Goal: Information Seeking & Learning: Learn about a topic

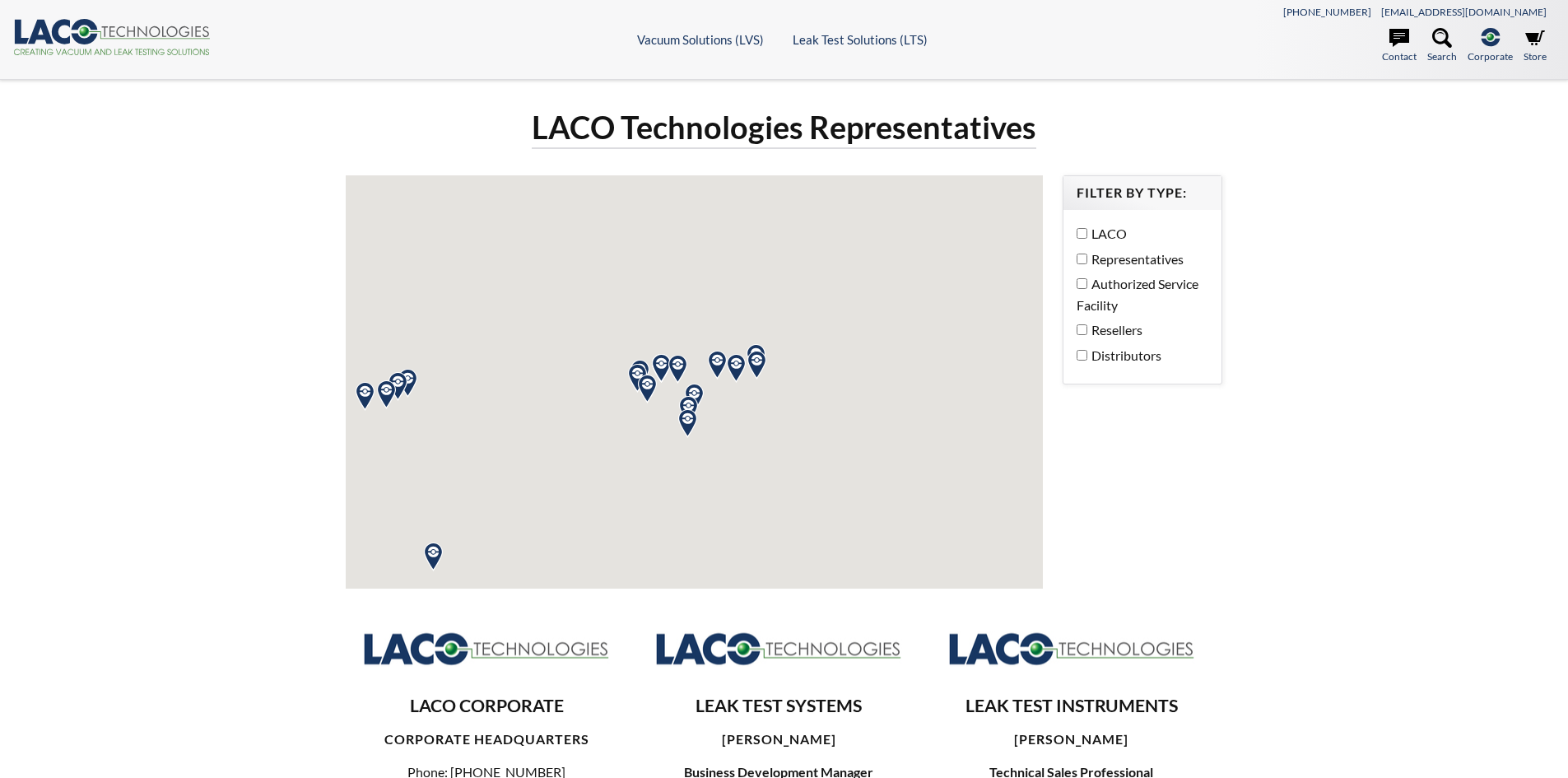
select select "Language Translate Widget"
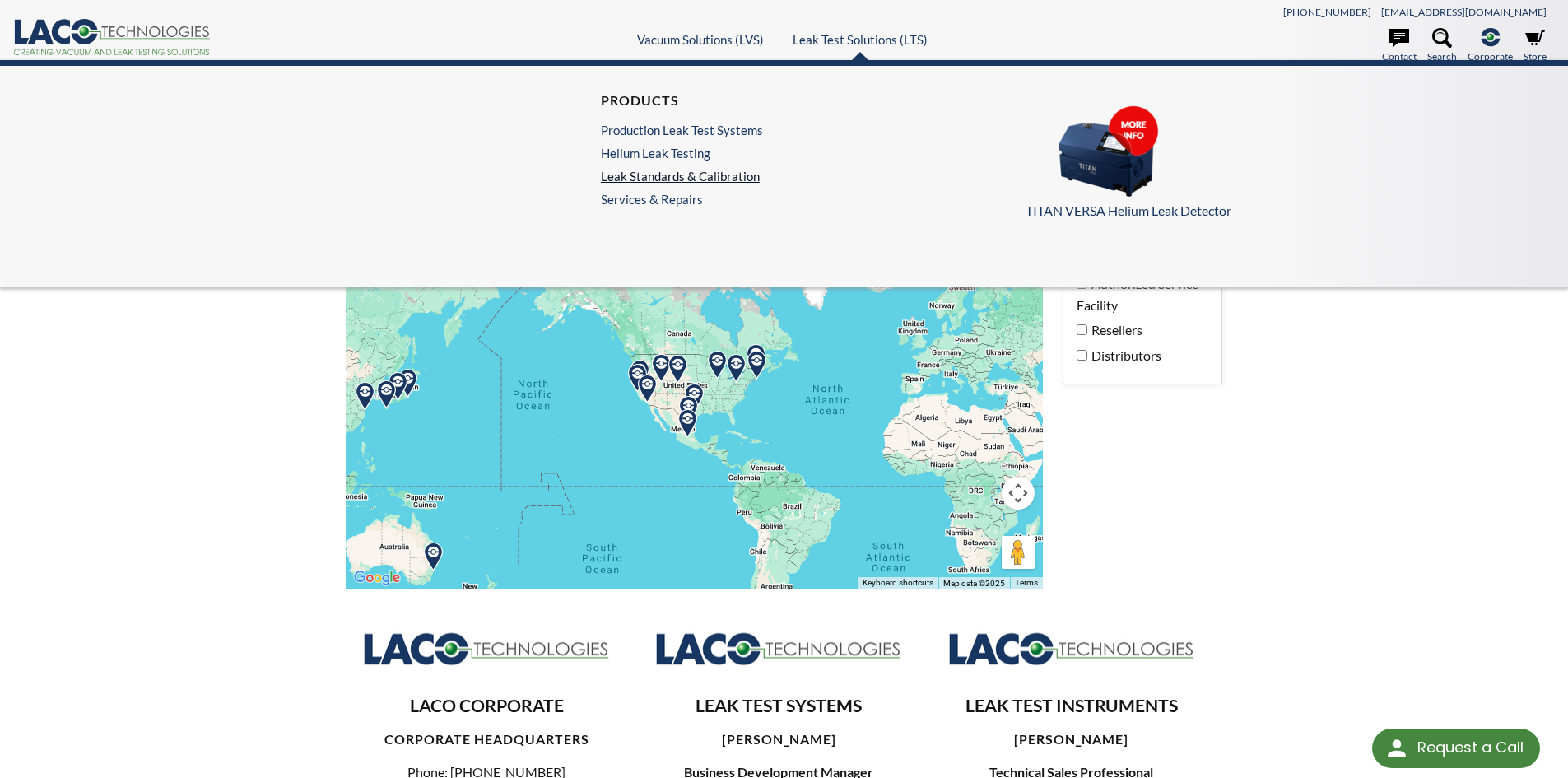
click at [728, 175] on link "Leak Standards & Calibration" at bounding box center [681, 175] width 163 height 15
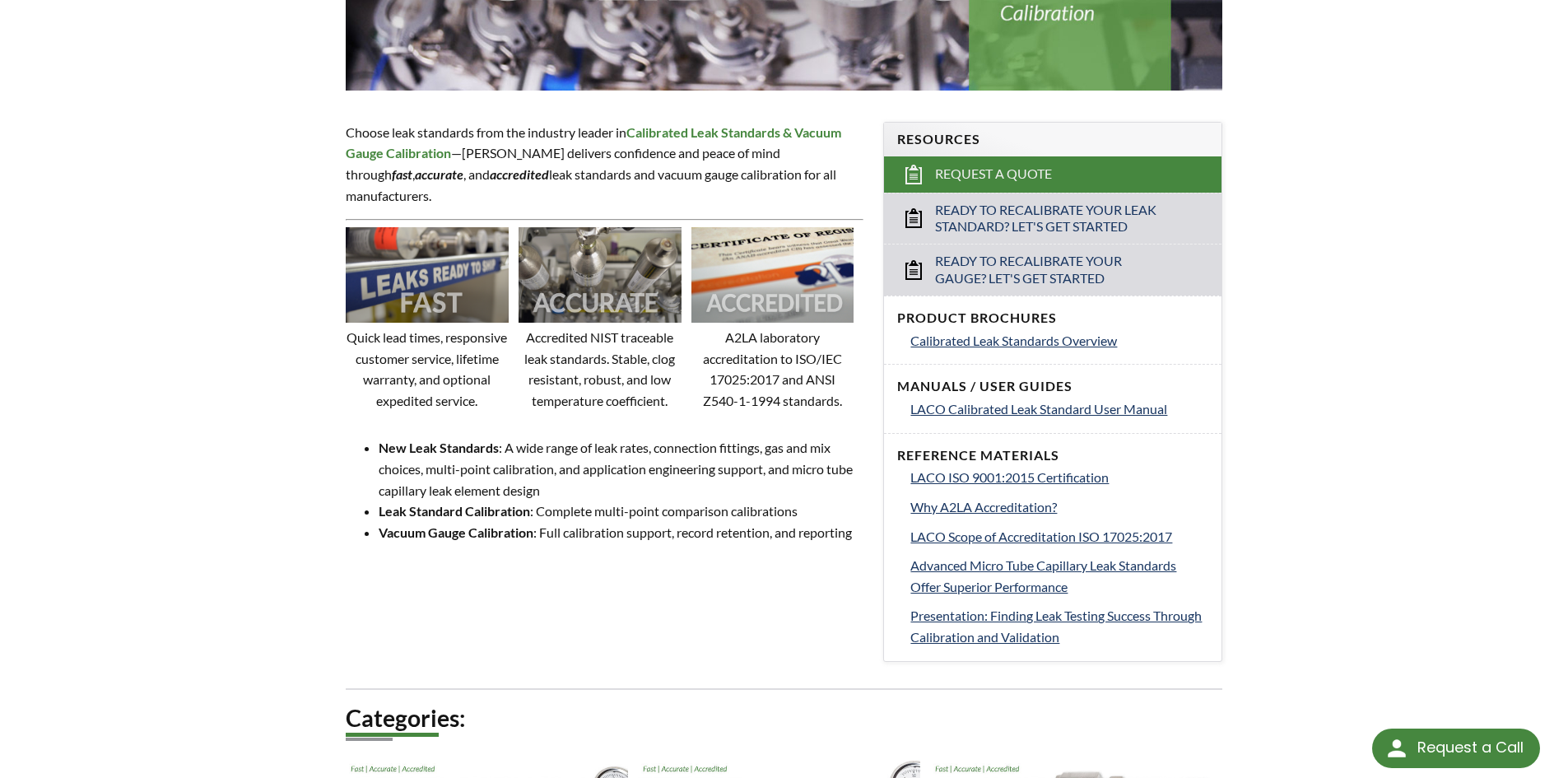
scroll to position [494, 0]
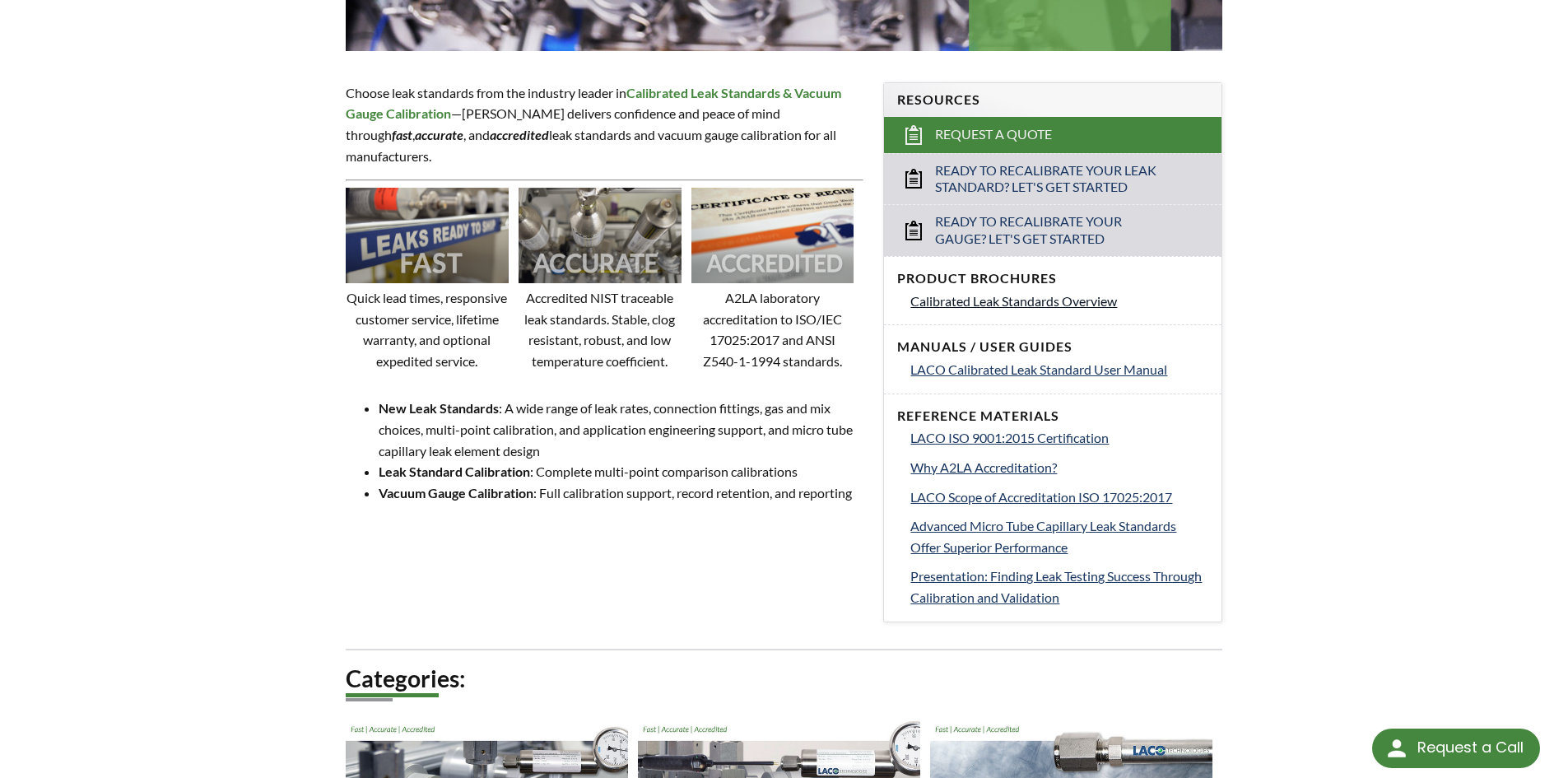
click at [1032, 300] on span "Calibrated Leak Standards Overview" at bounding box center [1013, 301] width 206 height 16
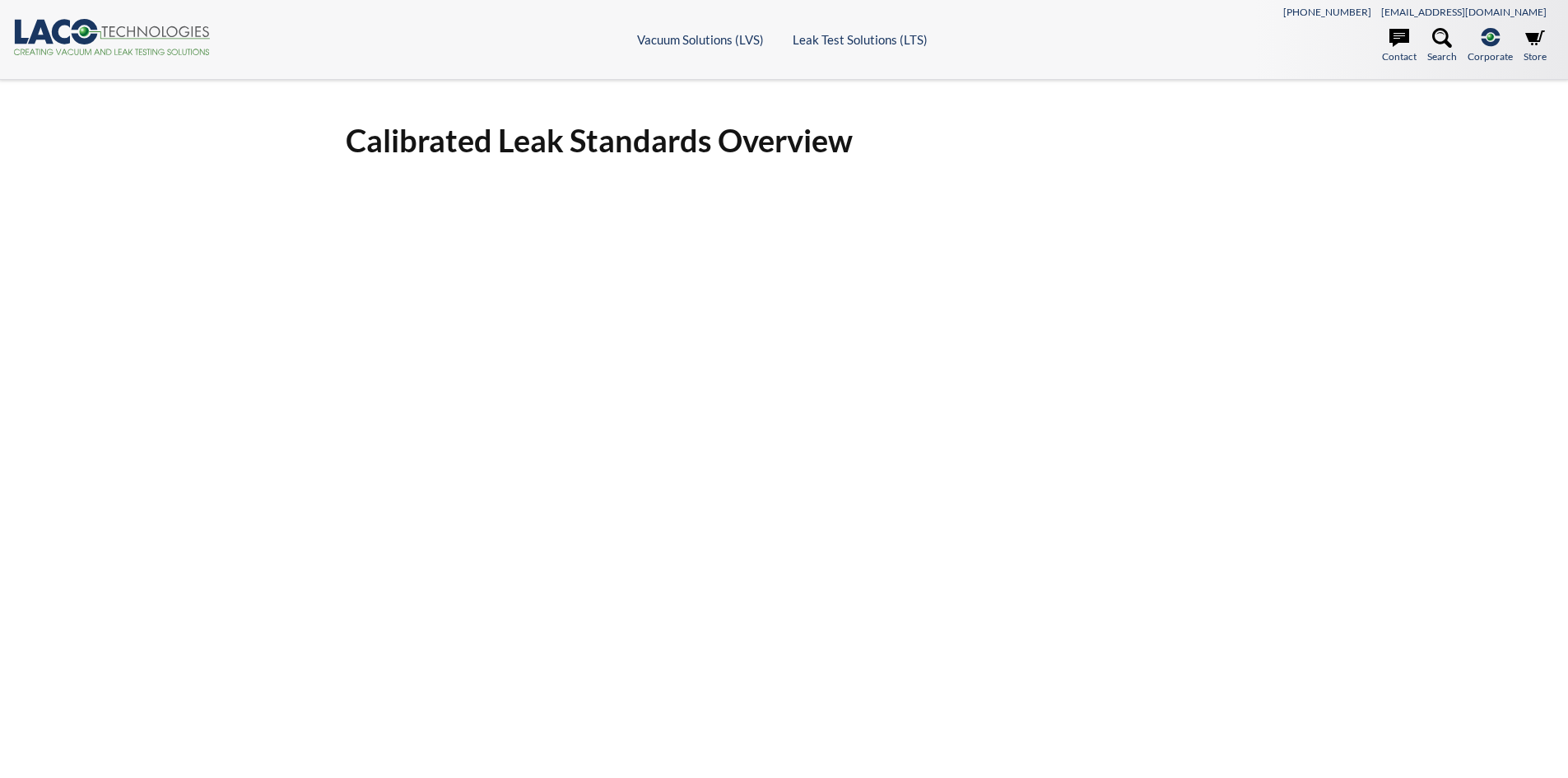
select select "Language Translate Widget"
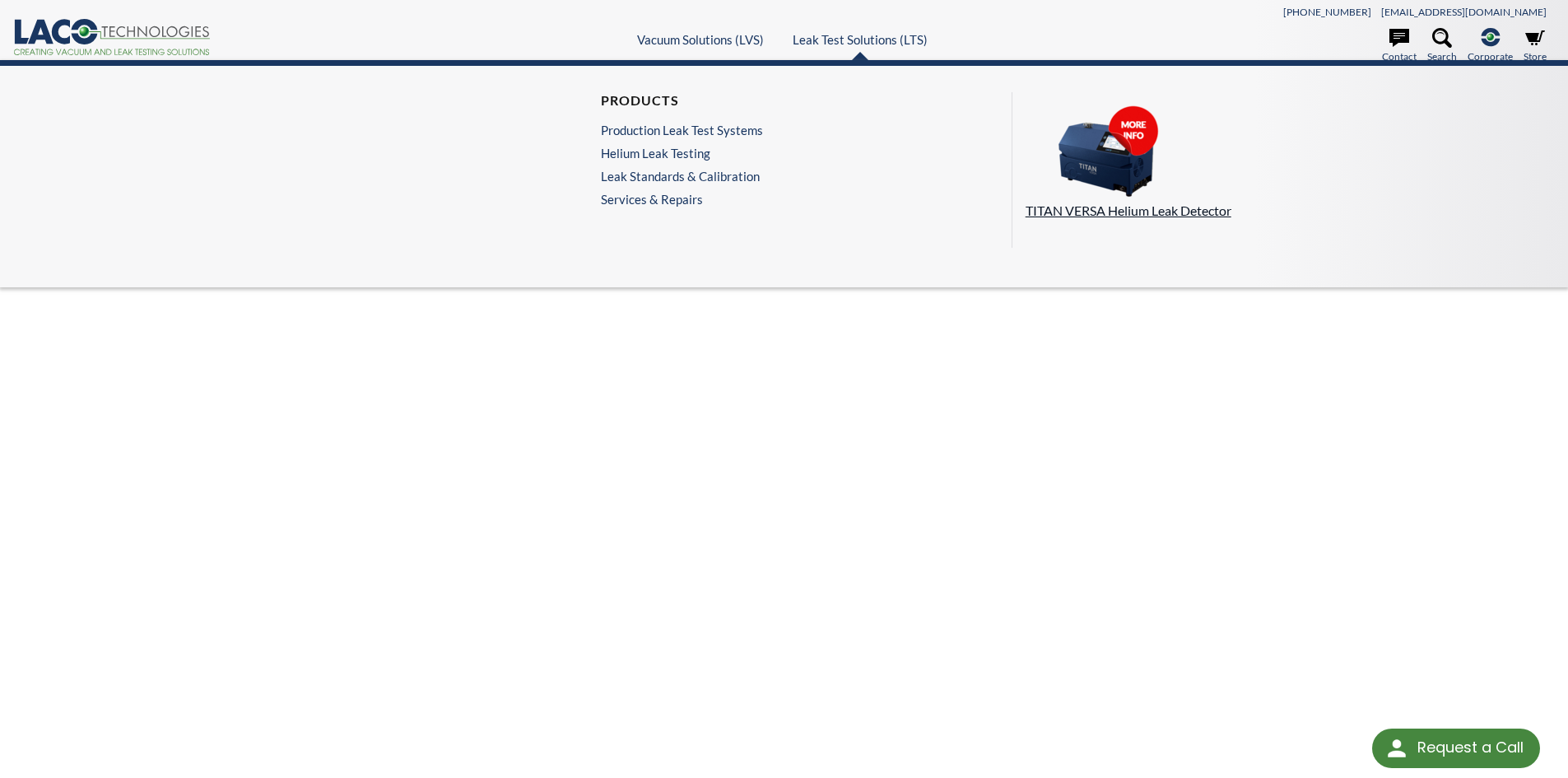
click at [1119, 157] on img at bounding box center [1108, 151] width 164 height 93
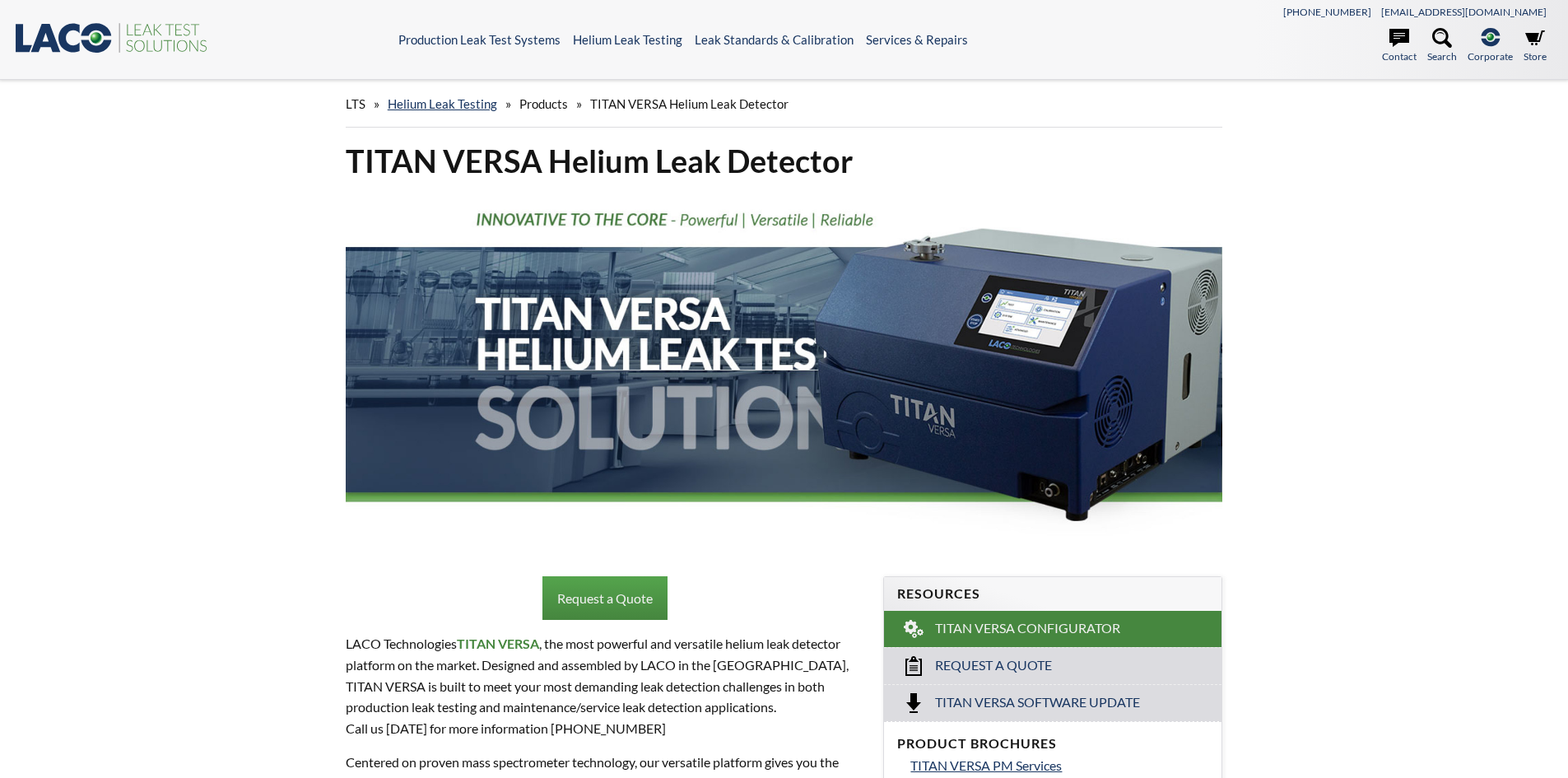
select select "Language Translate Widget"
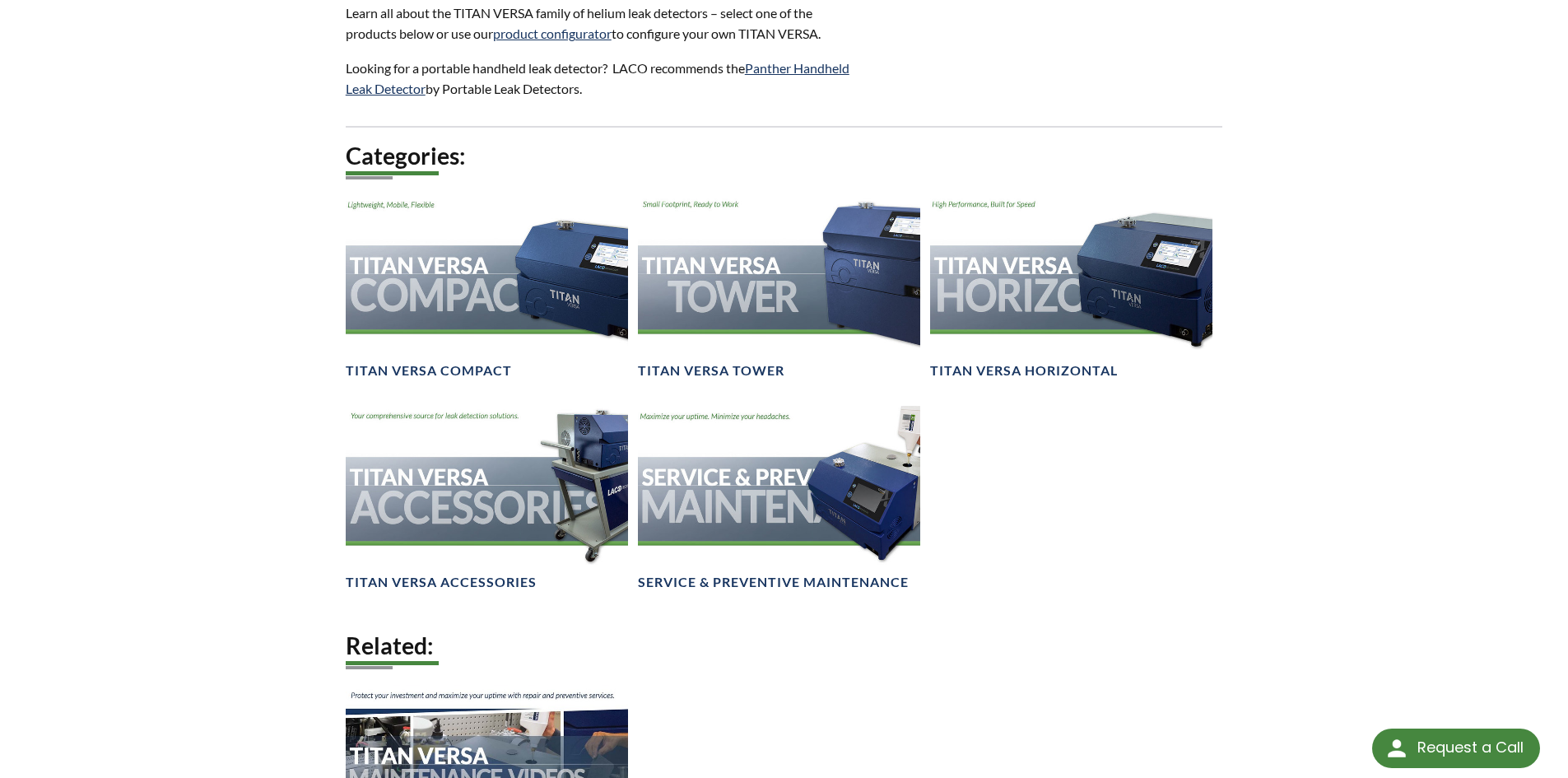
scroll to position [2058, 0]
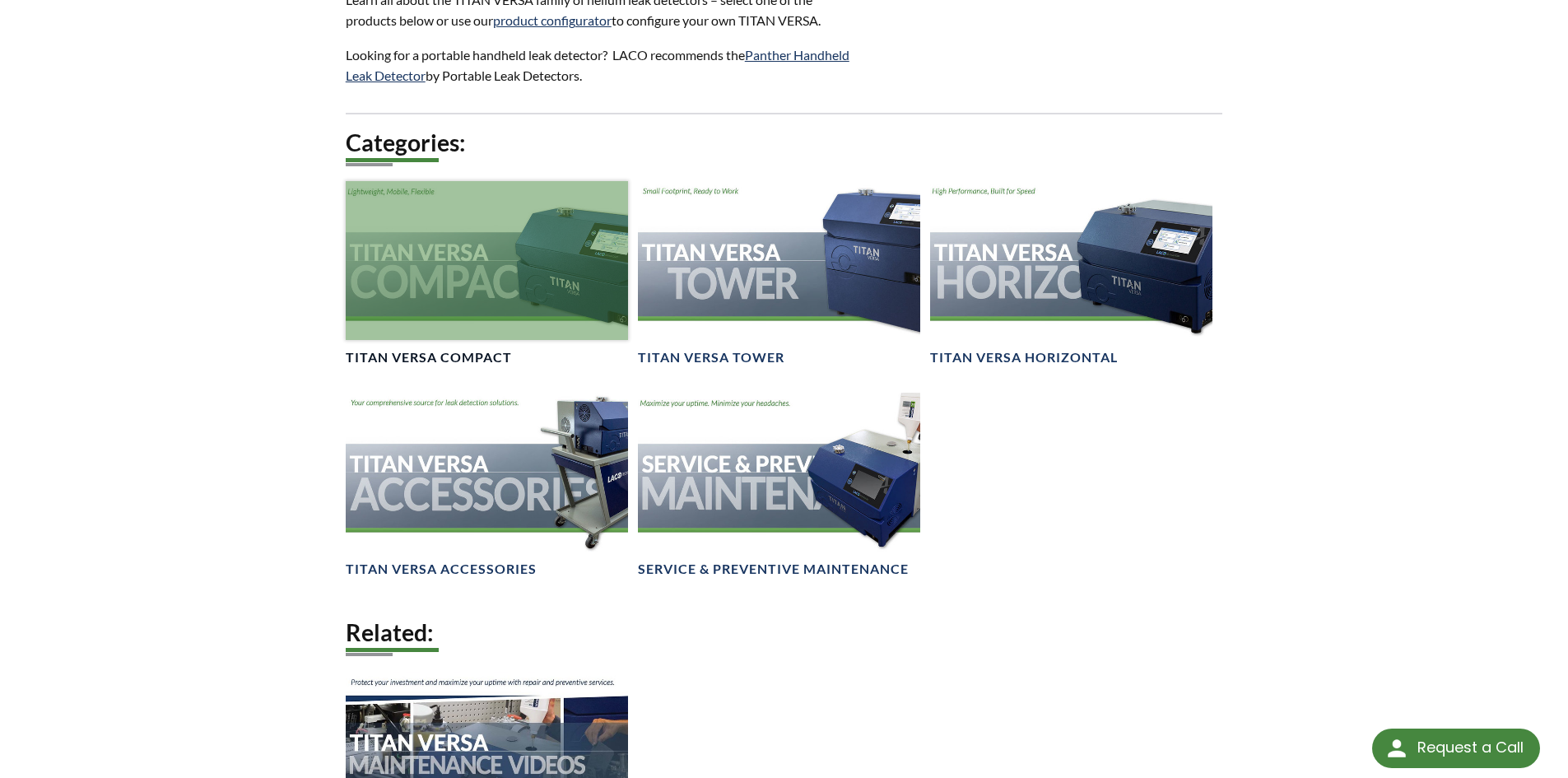
click at [493, 355] on h4 "TITAN VERSA Compact" at bounding box center [428, 358] width 166 height 18
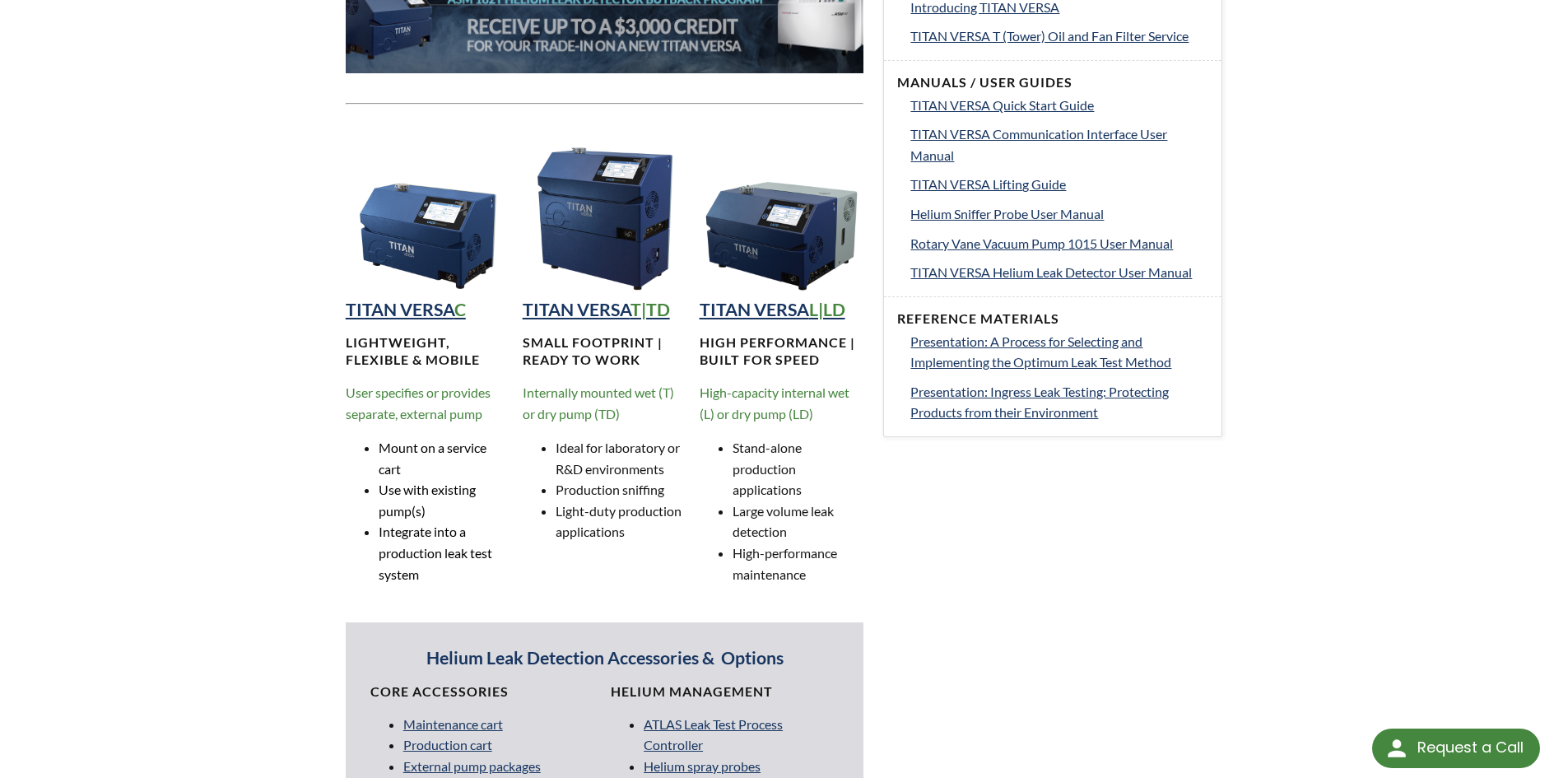
scroll to position [824, 0]
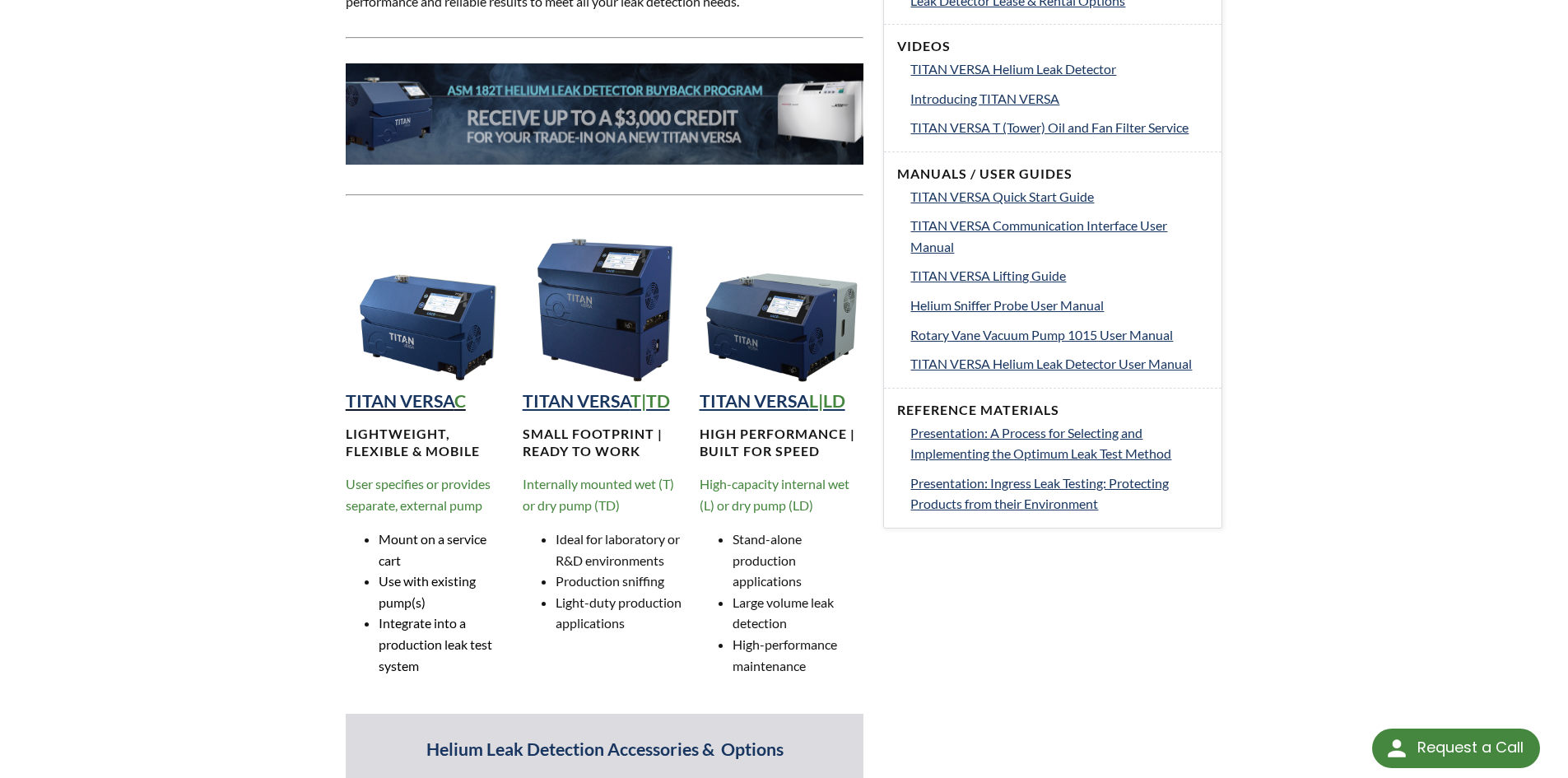
click at [419, 405] on strong "TITAN VERSA" at bounding box center [400, 401] width 109 height 21
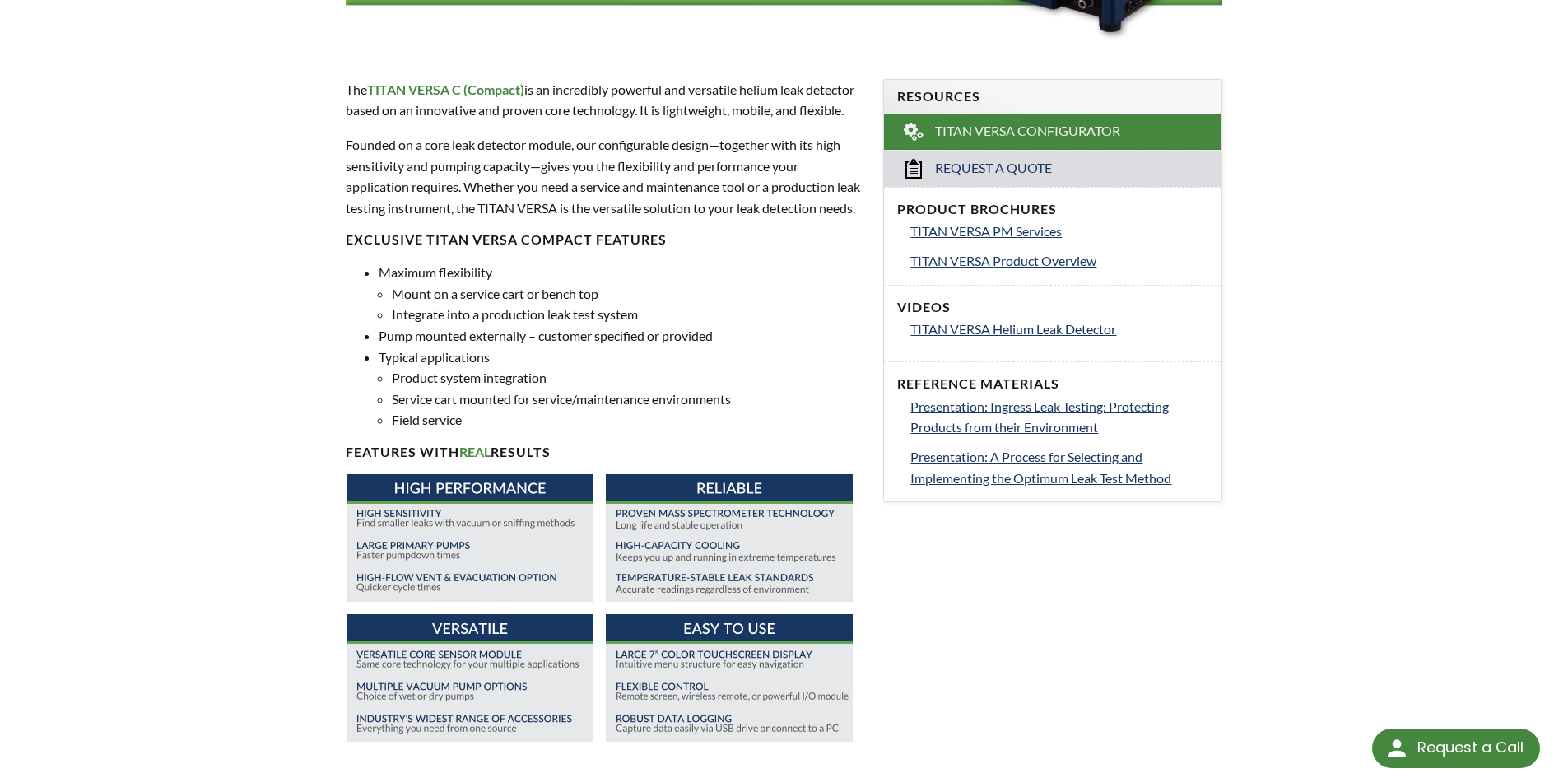
scroll to position [494, 0]
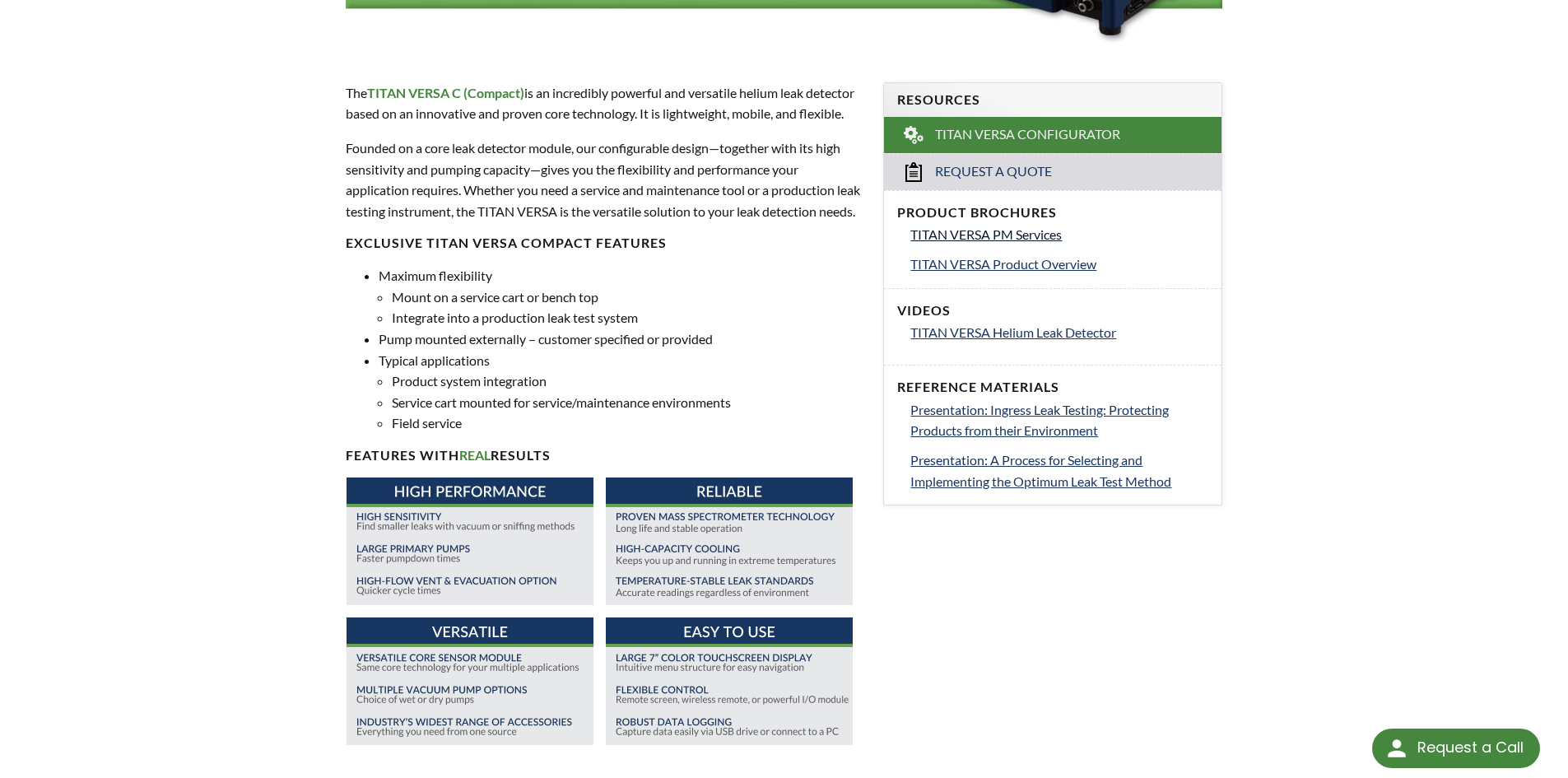
click at [980, 237] on span "TITAN VERSA PM Services" at bounding box center [986, 235] width 152 height 16
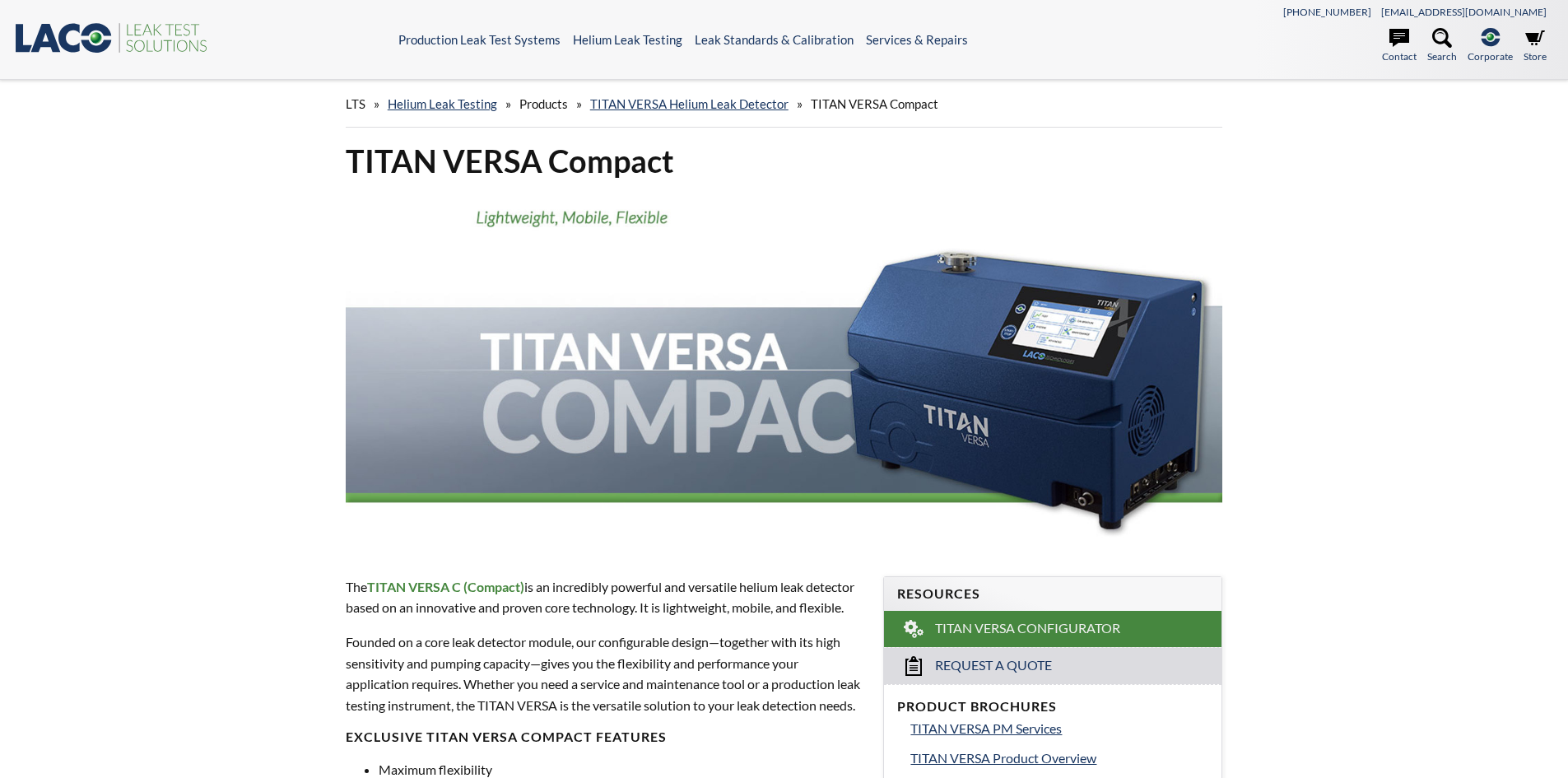
select select "Language Translate Widget"
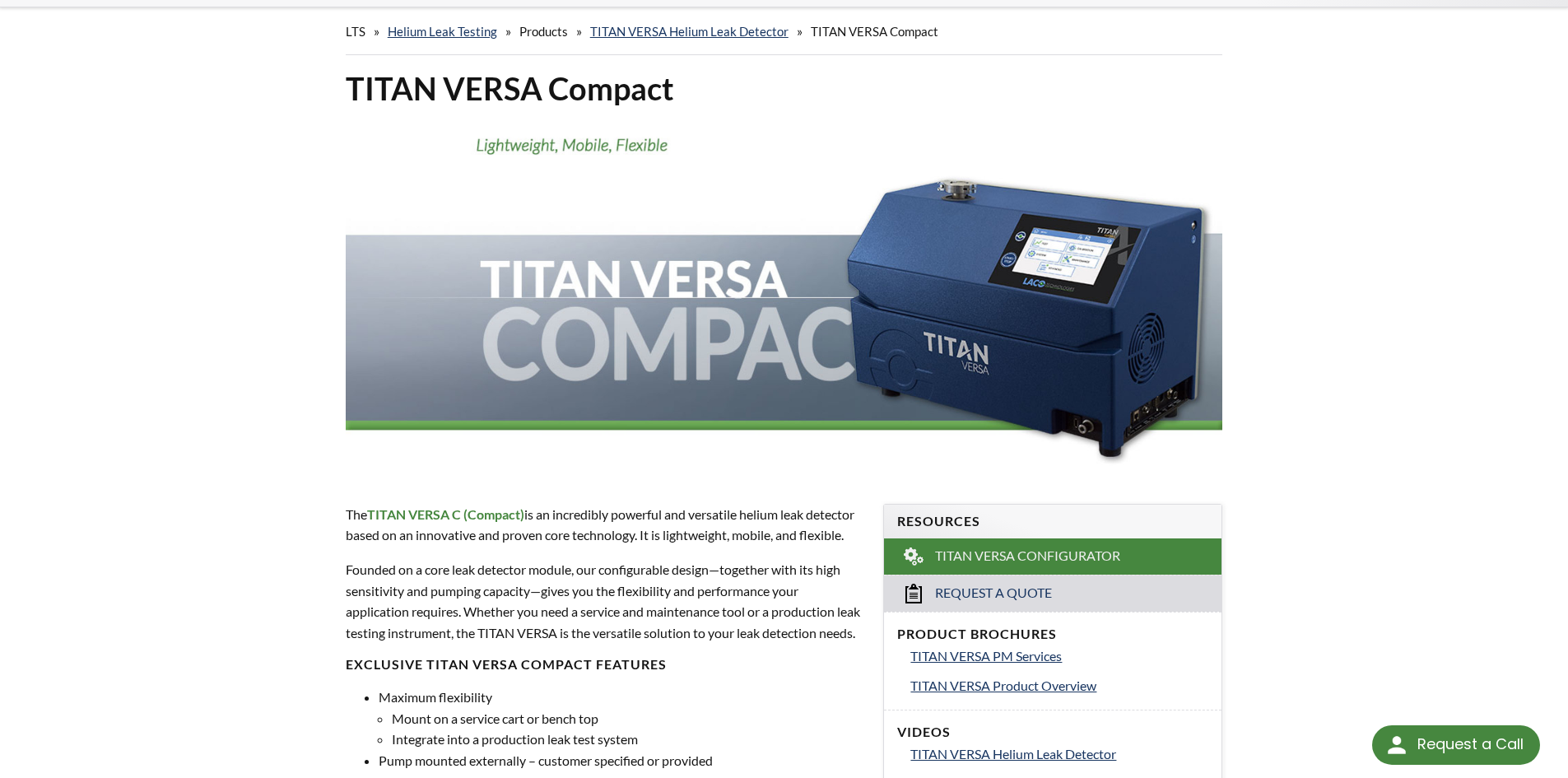
scroll to position [247, 0]
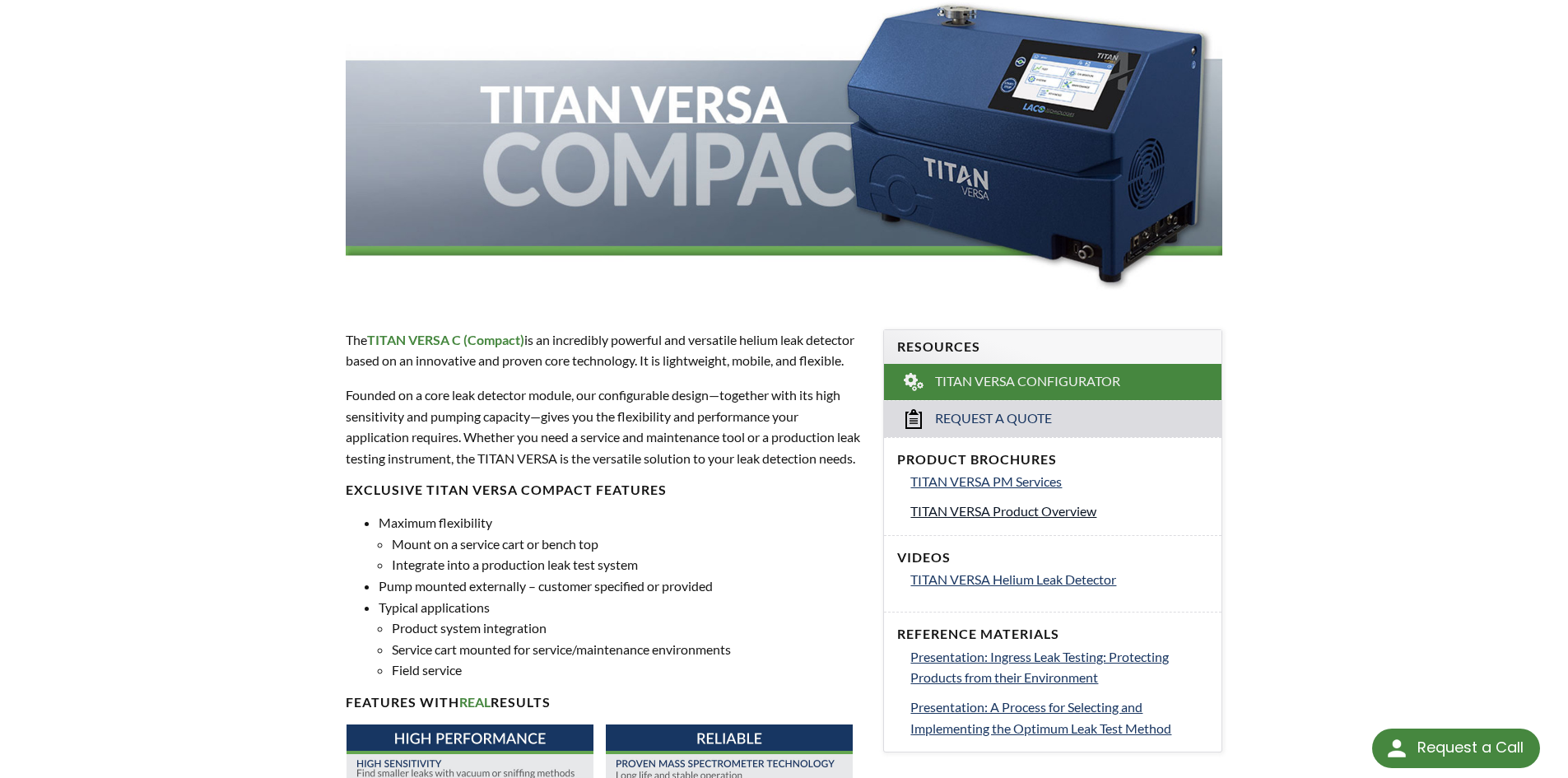
click at [1041, 515] on span "TITAN VERSA Product Overview" at bounding box center [1003, 511] width 186 height 16
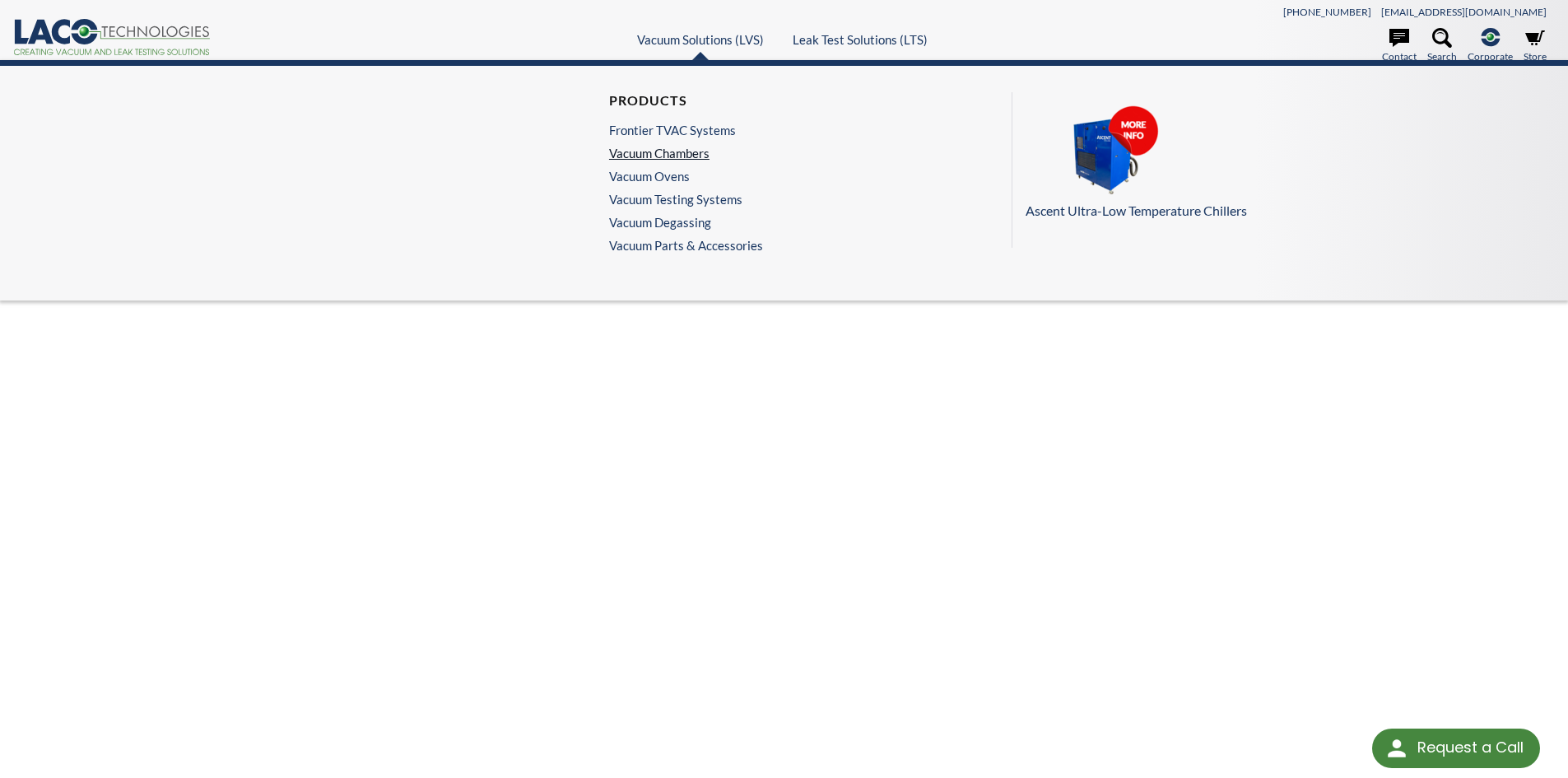
click at [685, 151] on link "Vacuum Chambers" at bounding box center [682, 153] width 146 height 15
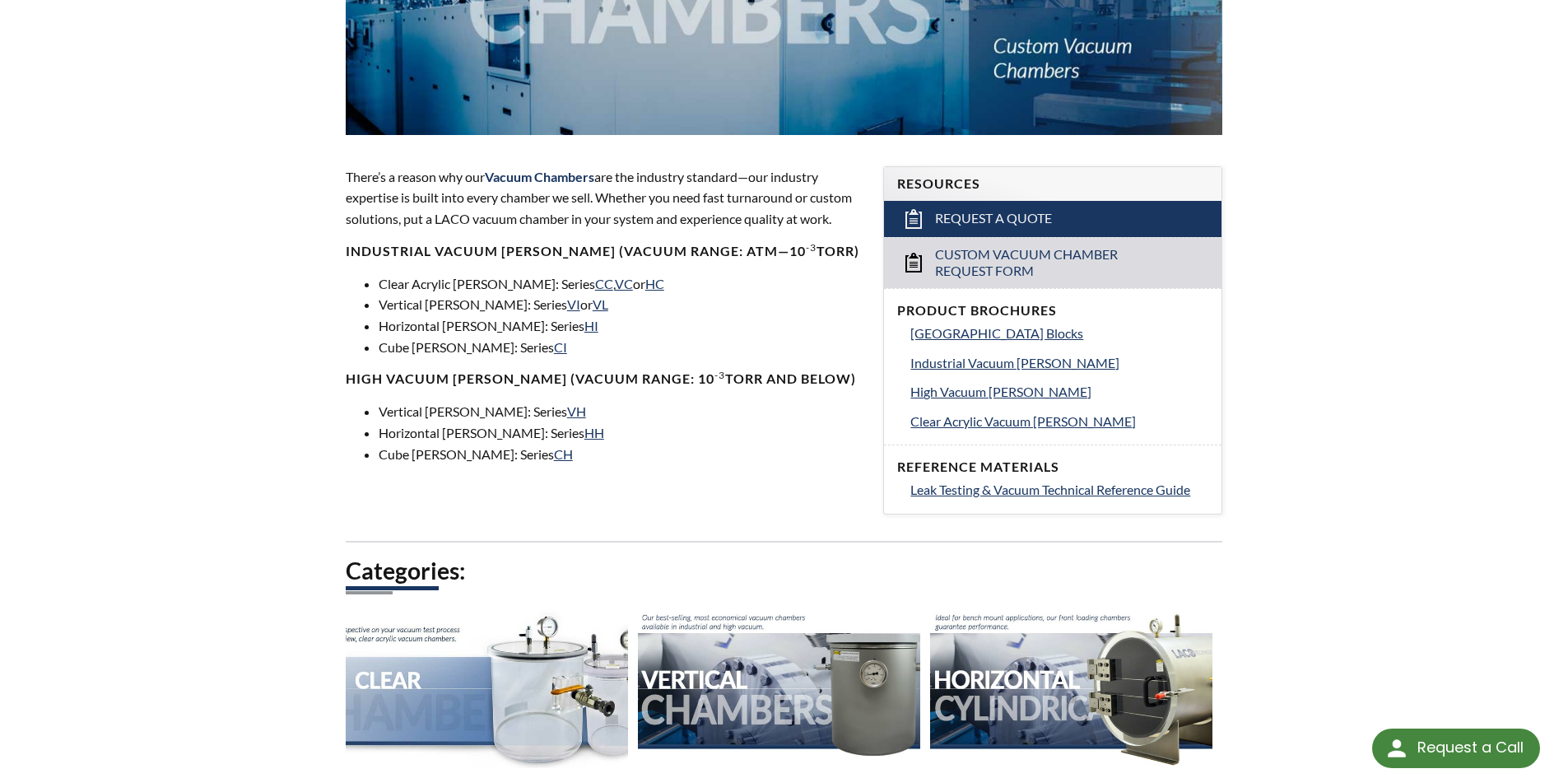
scroll to position [412, 0]
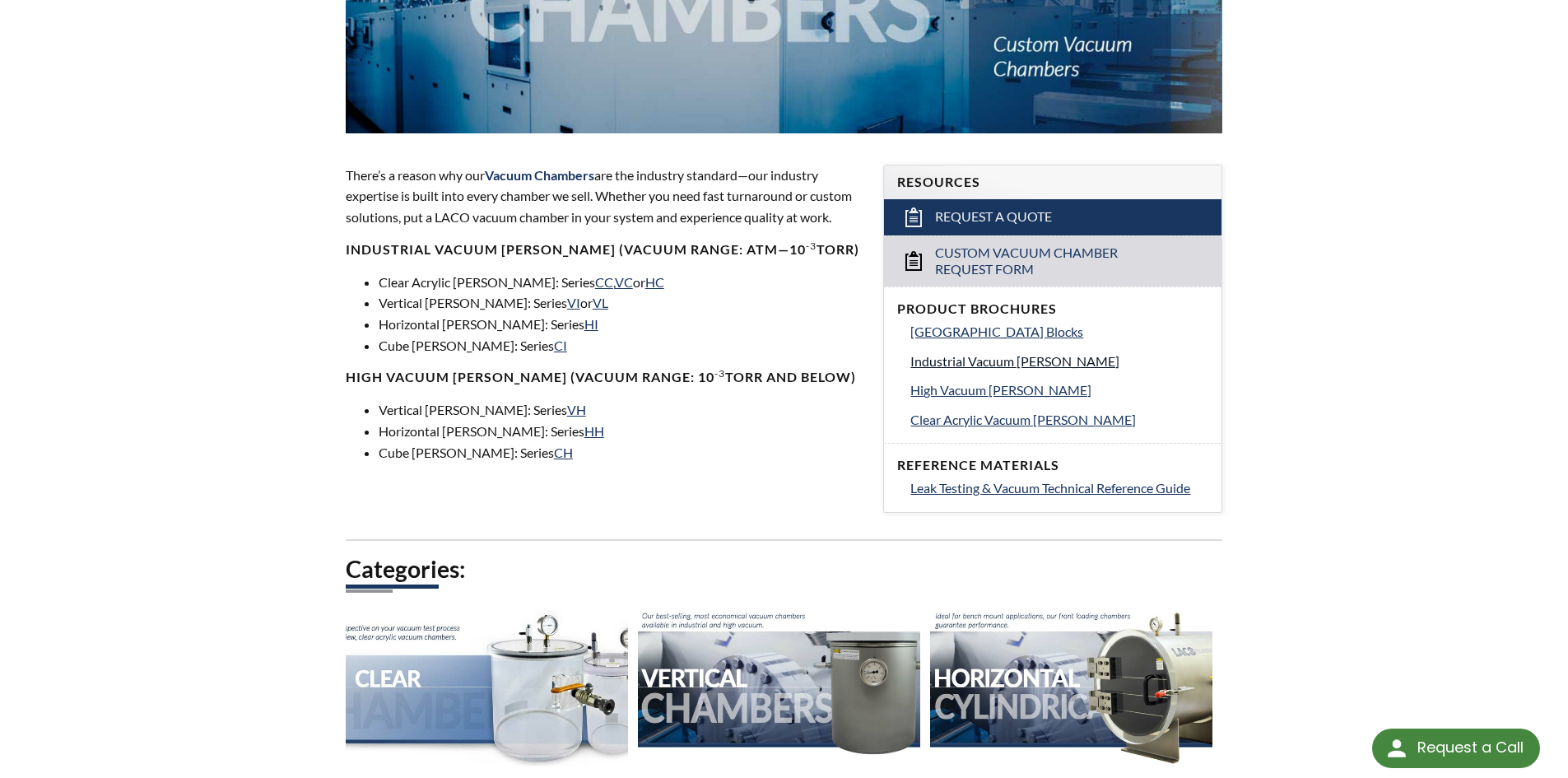
click at [1002, 363] on span "Industrial Vacuum Chambers" at bounding box center [1014, 361] width 209 height 16
click at [1017, 419] on span "Clear Acrylic Vacuum [PERSON_NAME]" at bounding box center [1023, 420] width 226 height 16
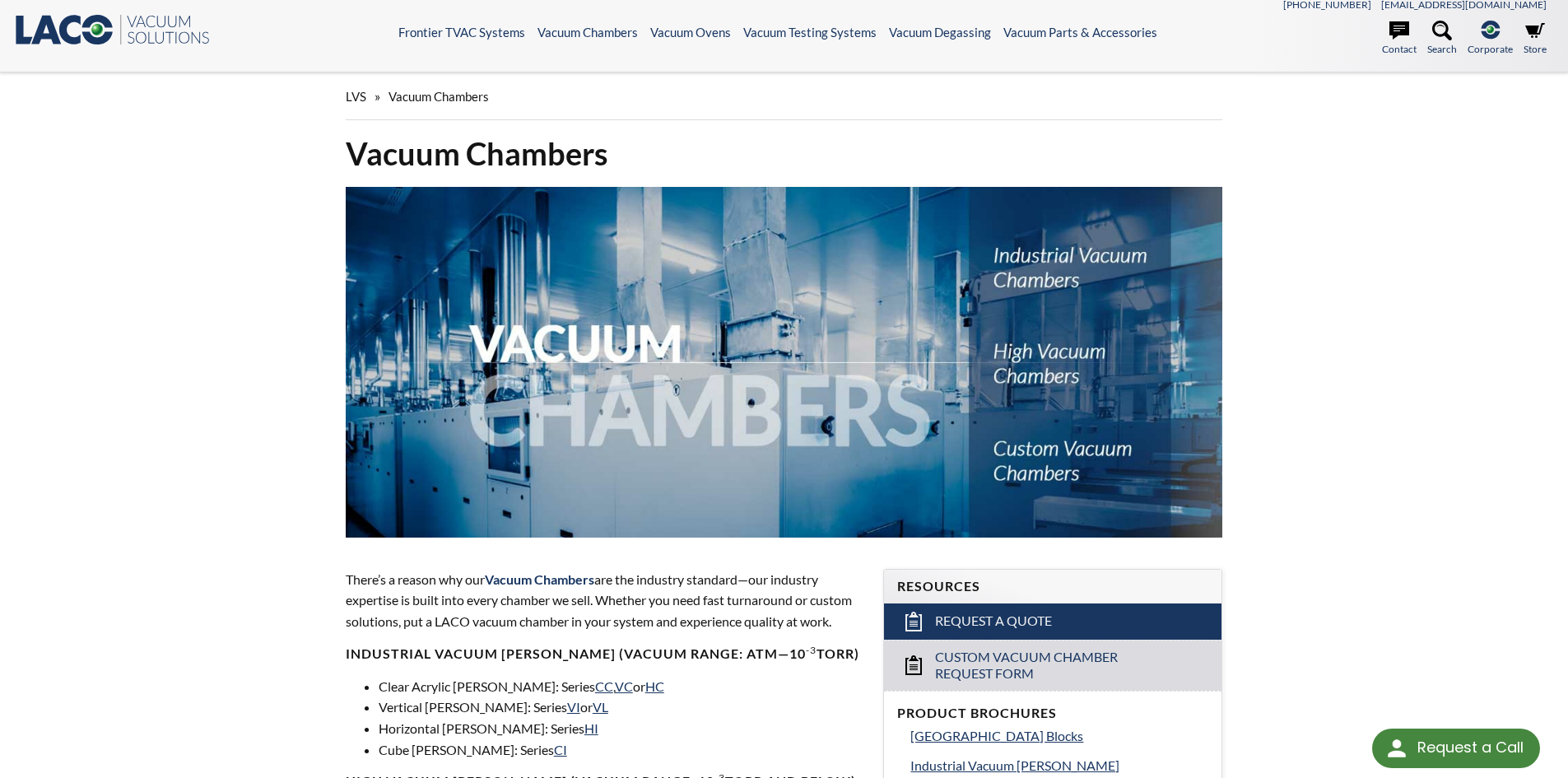
scroll to position [0, 0]
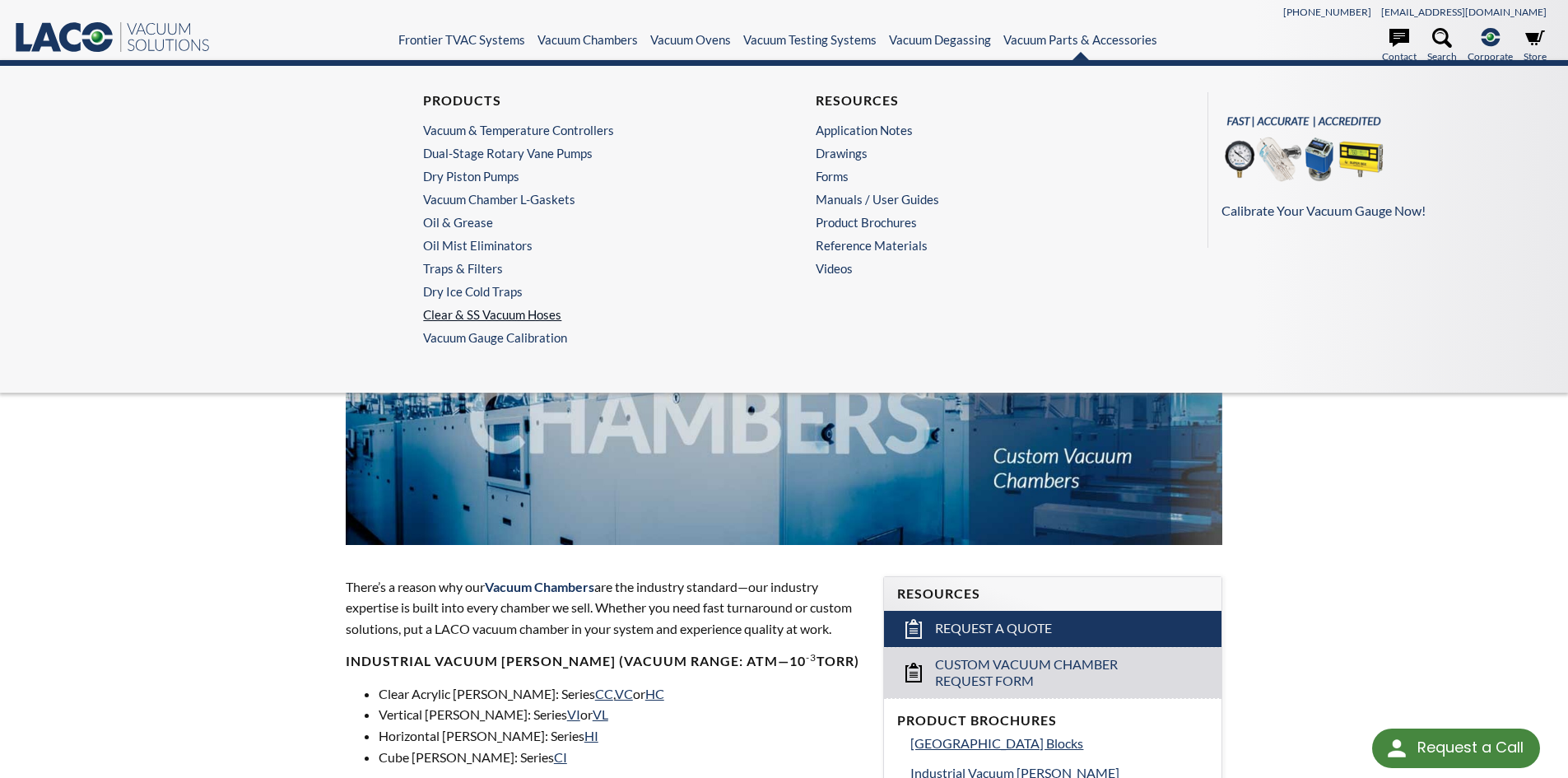
click at [496, 313] on link "Clear & SS Vacuum Hoses" at bounding box center [584, 314] width 321 height 15
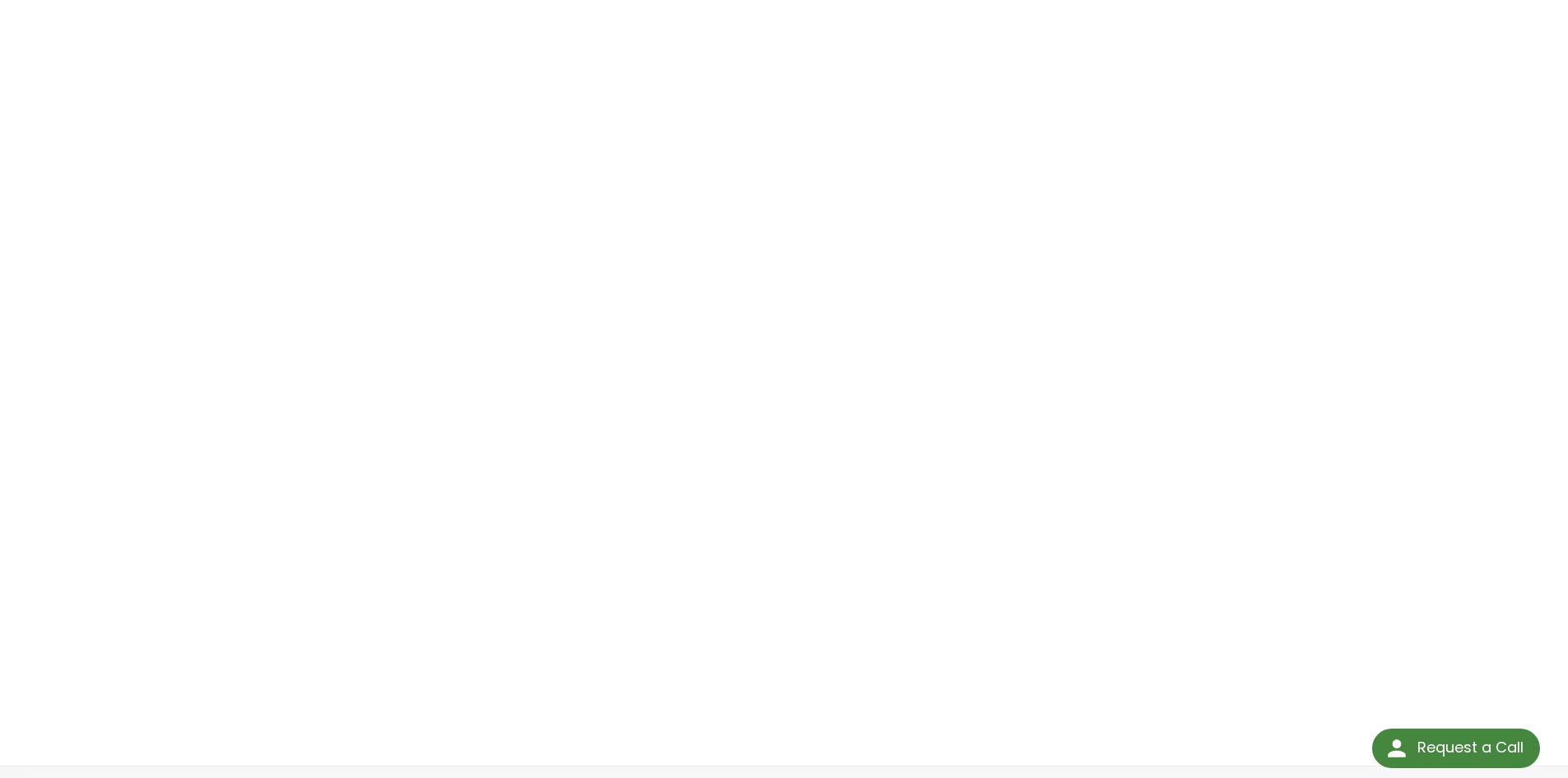
scroll to position [247, 0]
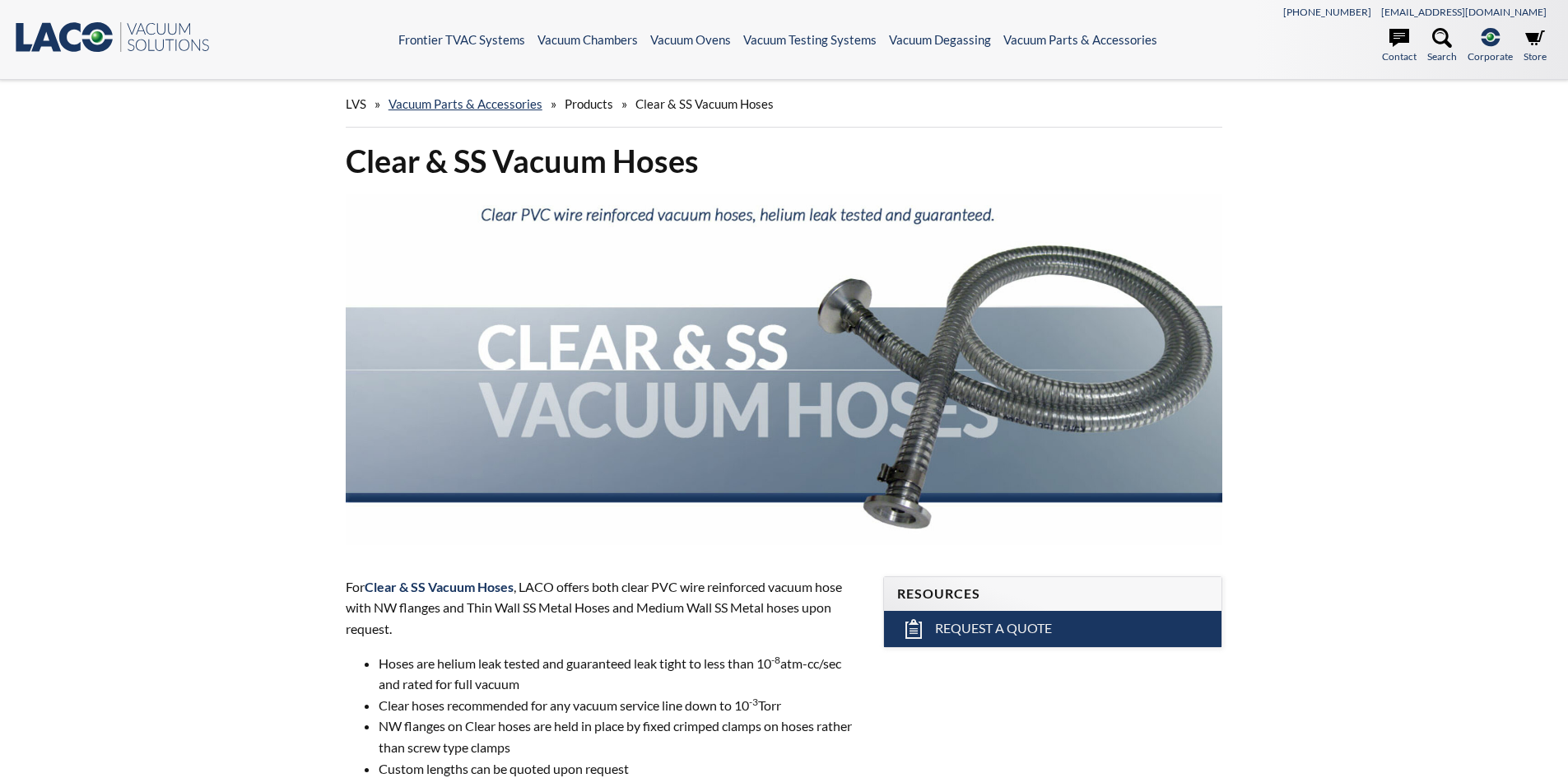
select select "Language Translate Widget"
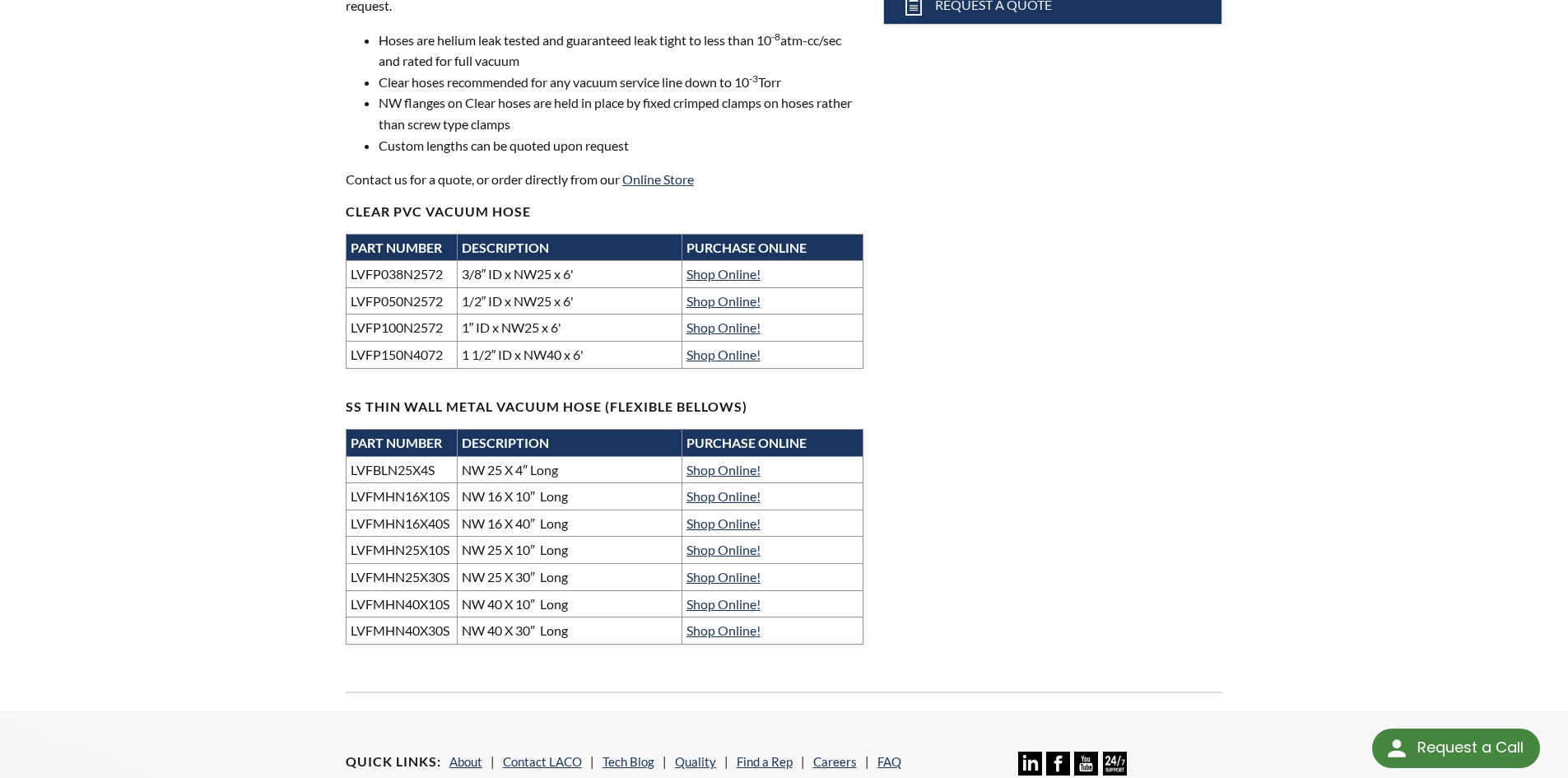
scroll to position [741, 0]
